Goal: Information Seeking & Learning: Check status

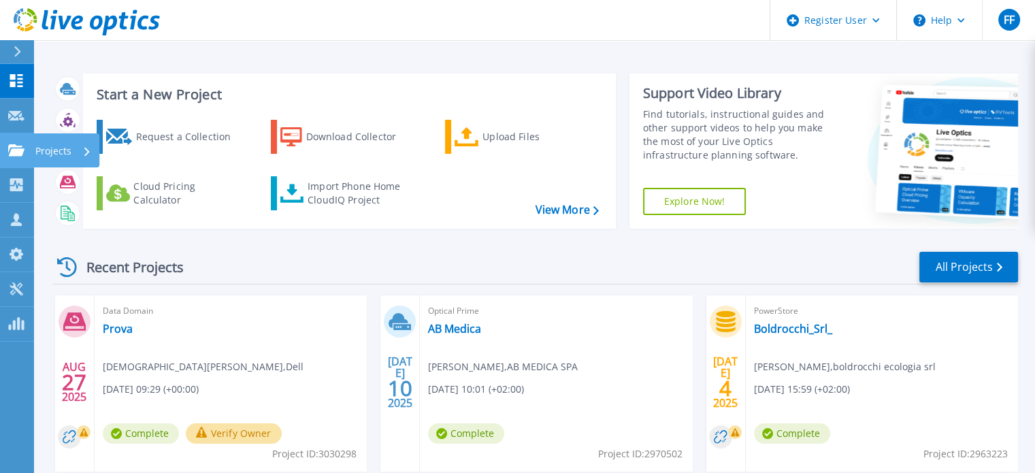
click at [16, 154] on icon at bounding box center [16, 150] width 16 height 12
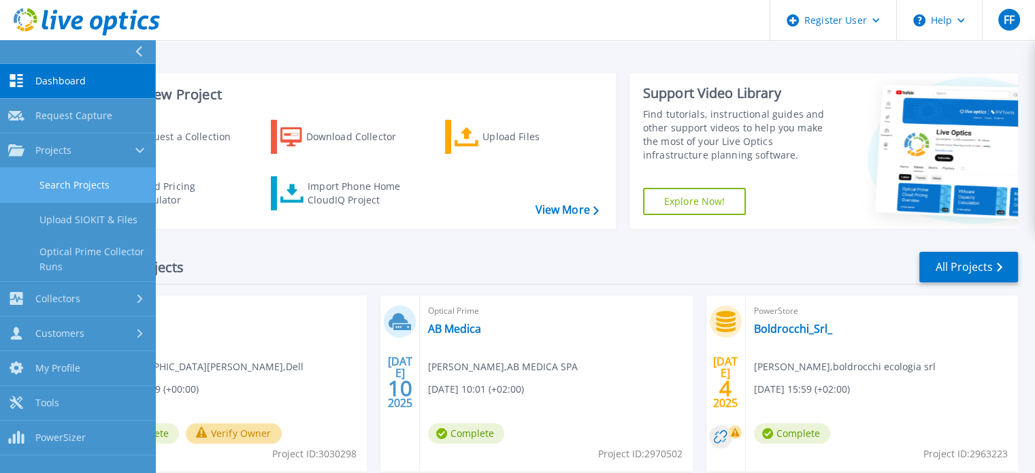
click at [49, 179] on link "Search Projects" at bounding box center [77, 185] width 155 height 35
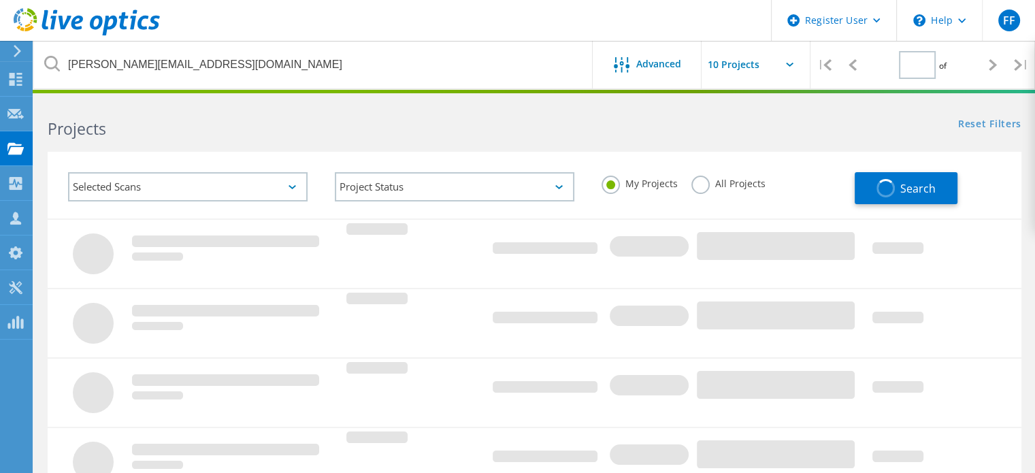
type input "1"
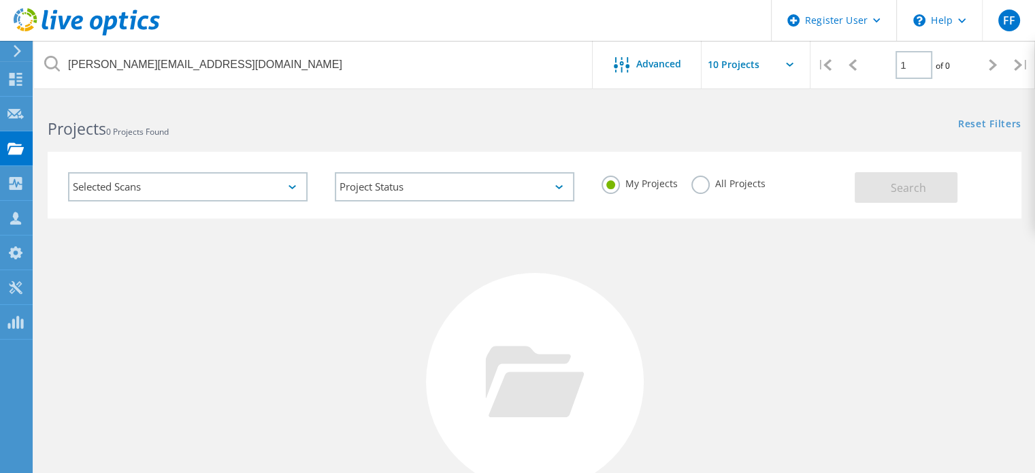
click at [703, 184] on label "All Projects" at bounding box center [729, 182] width 74 height 13
click at [0, 0] on input "All Projects" at bounding box center [0, 0] width 0 height 0
click at [890, 187] on button "Search" at bounding box center [906, 187] width 103 height 31
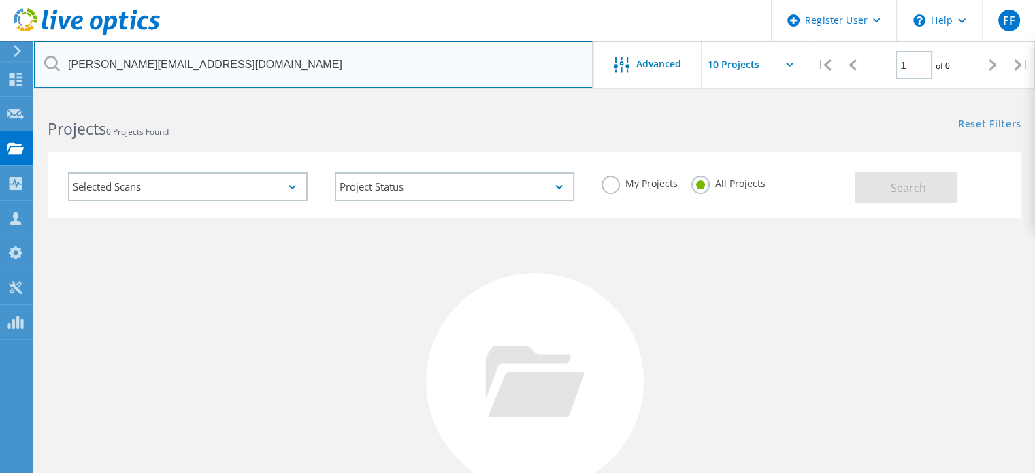
drag, startPoint x: 285, startPoint y: 59, endPoint x: 42, endPoint y: 60, distance: 243.7
click at [42, 60] on input "[PERSON_NAME][EMAIL_ADDRESS][DOMAIN_NAME]" at bounding box center [314, 65] width 560 height 48
type input "[EMAIL_ADDRESS][PERSON_NAME][DOMAIN_NAME]"
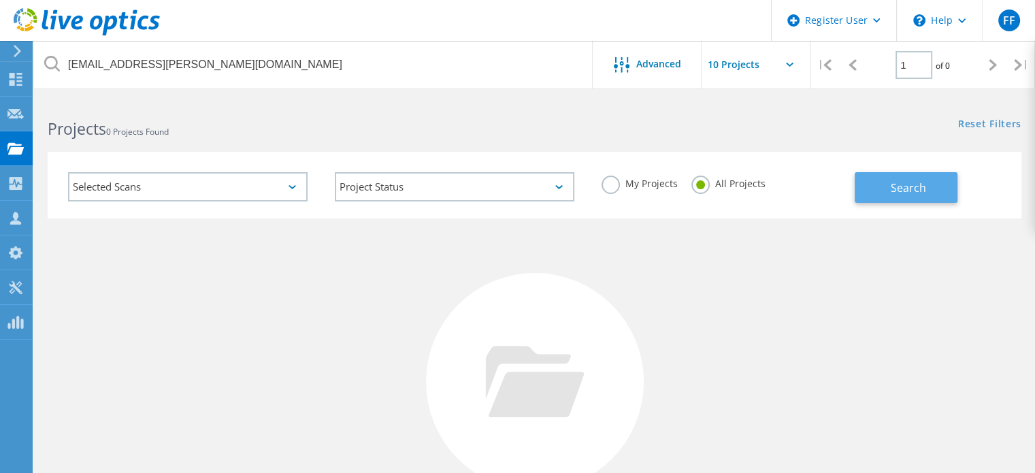
click at [889, 182] on button "Search" at bounding box center [906, 187] width 103 height 31
